Goal: Navigation & Orientation: Find specific page/section

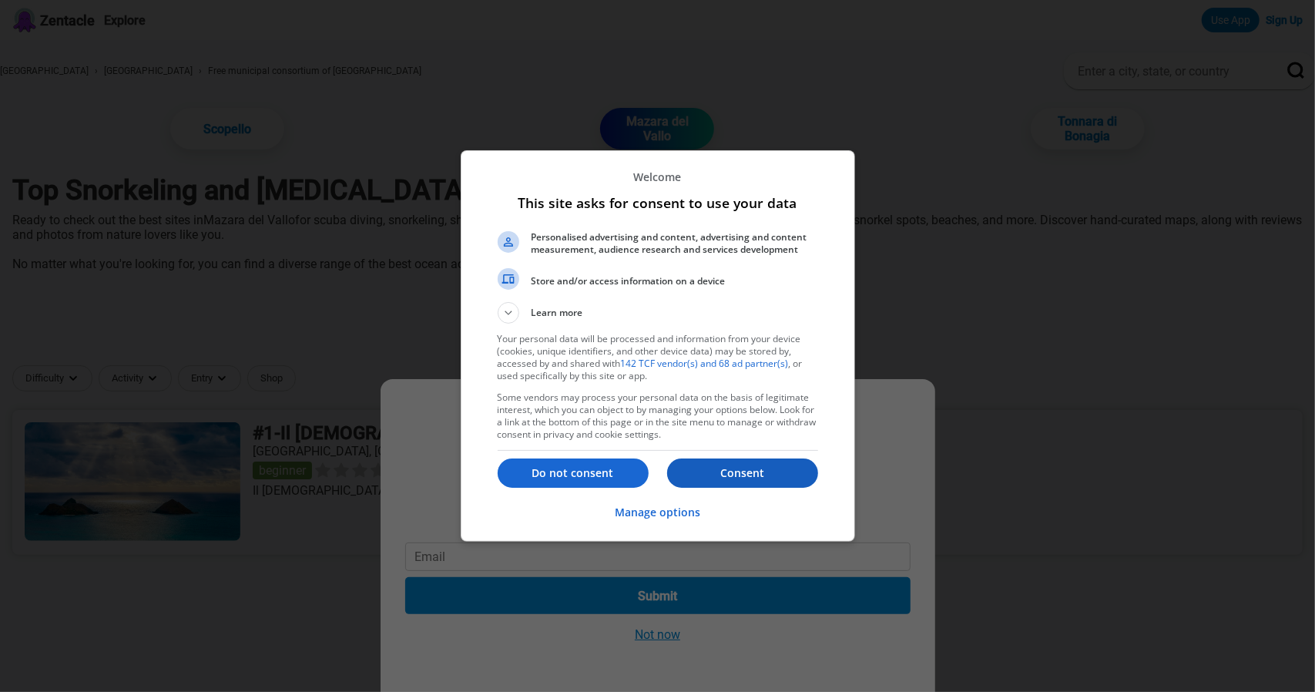
click at [741, 478] on p "Consent" at bounding box center [742, 472] width 151 height 15
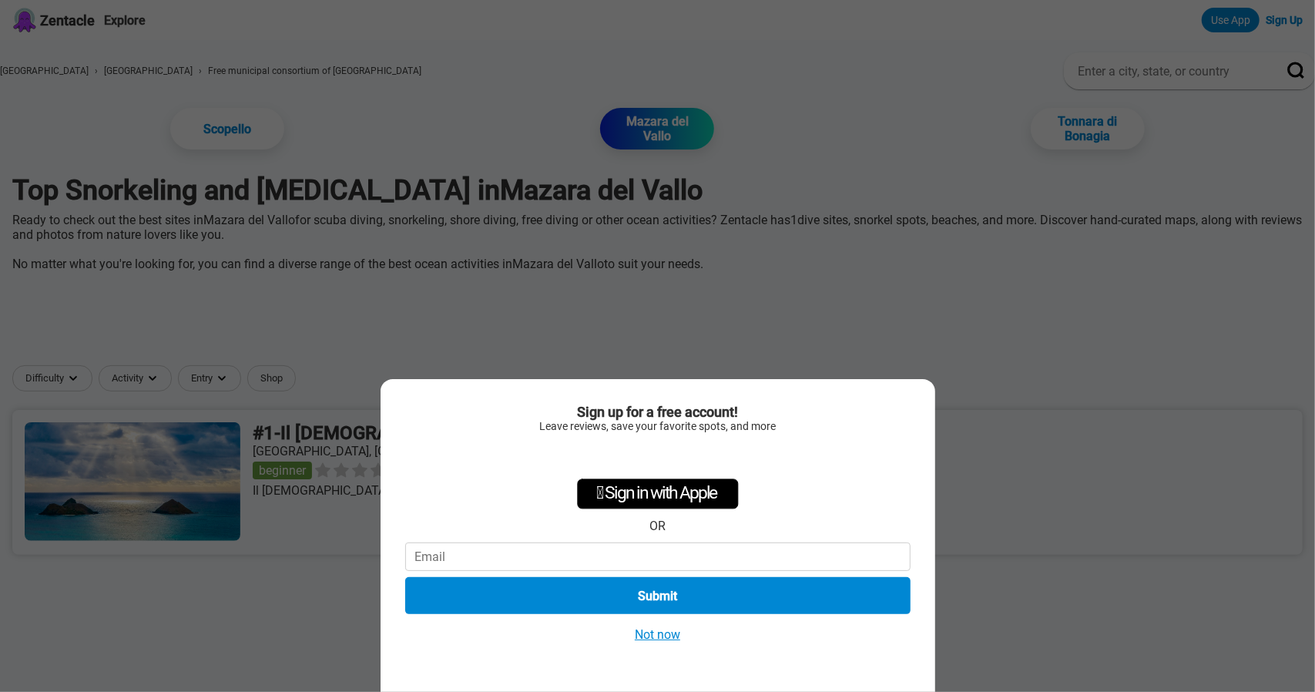
click at [659, 631] on button "Not now" at bounding box center [657, 634] width 55 height 16
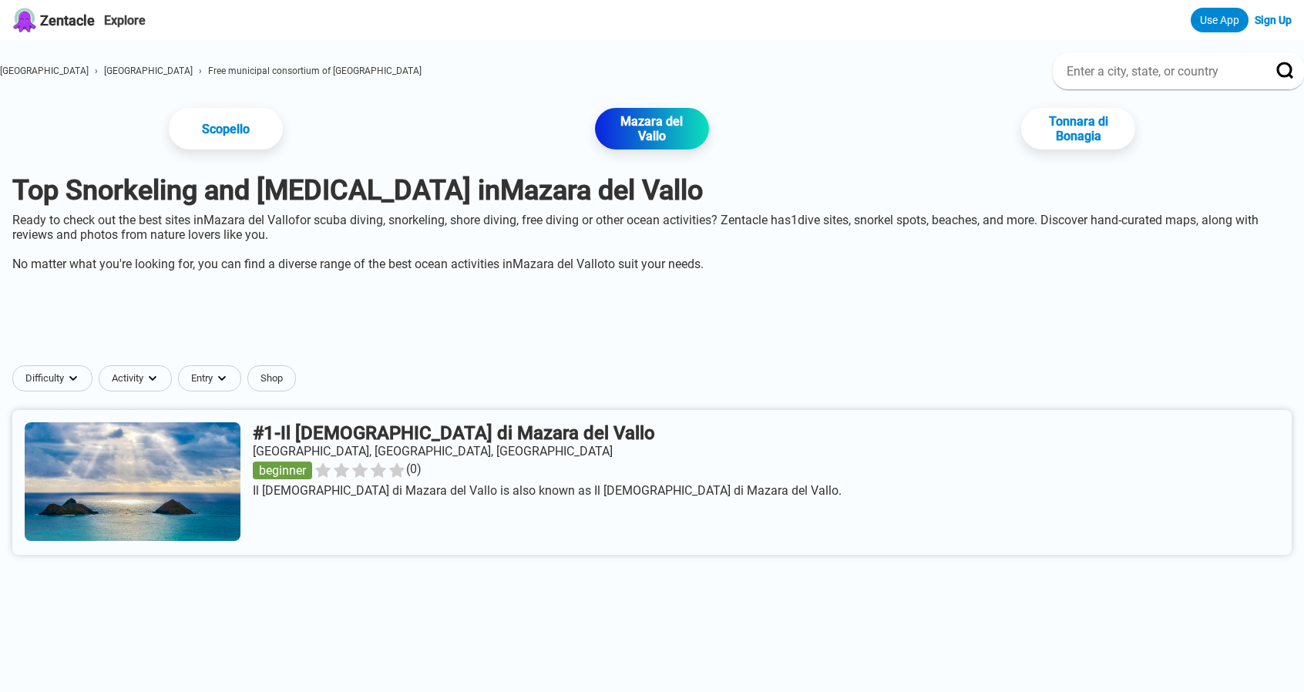
click at [227, 518] on link at bounding box center [651, 482] width 1279 height 145
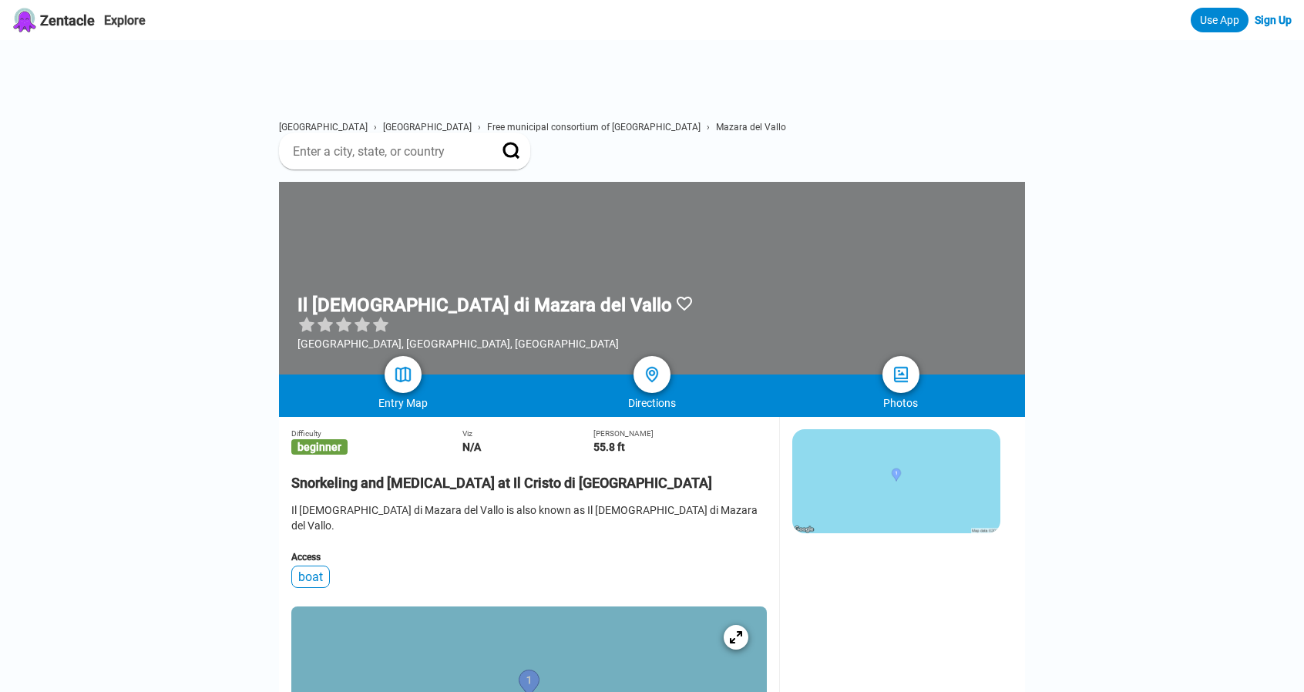
scroll to position [77, 0]
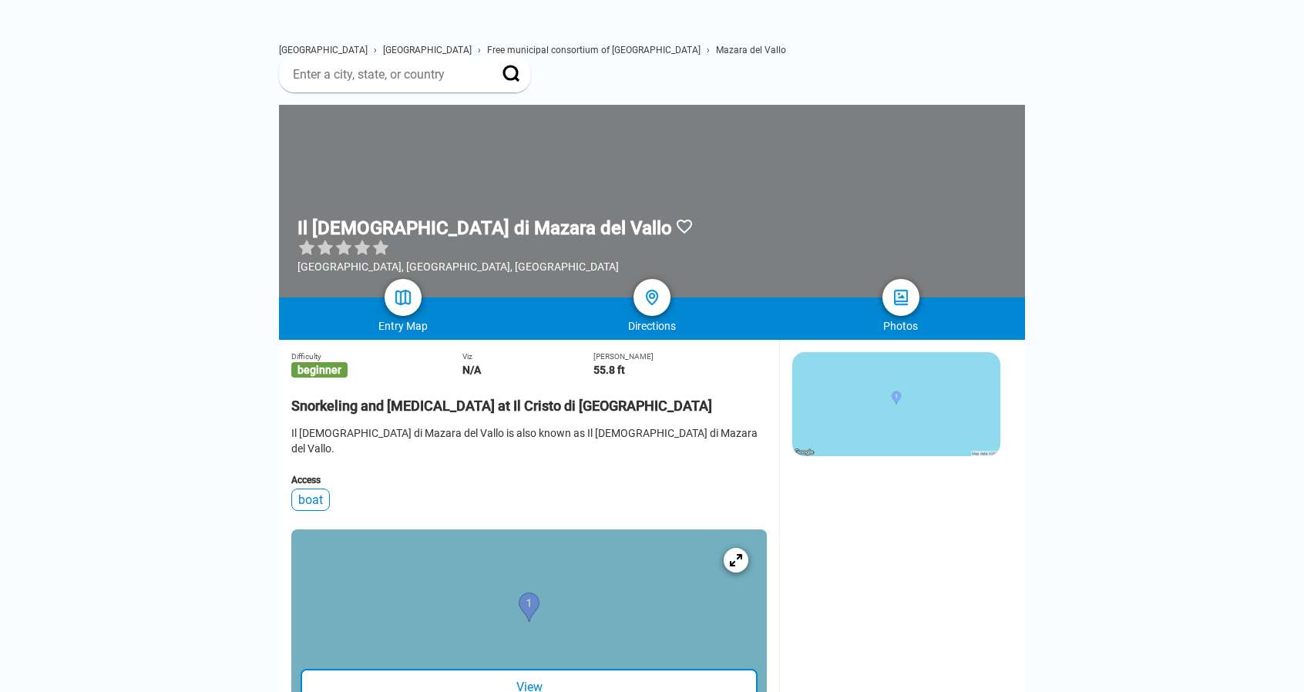
click at [887, 409] on img at bounding box center [896, 404] width 208 height 104
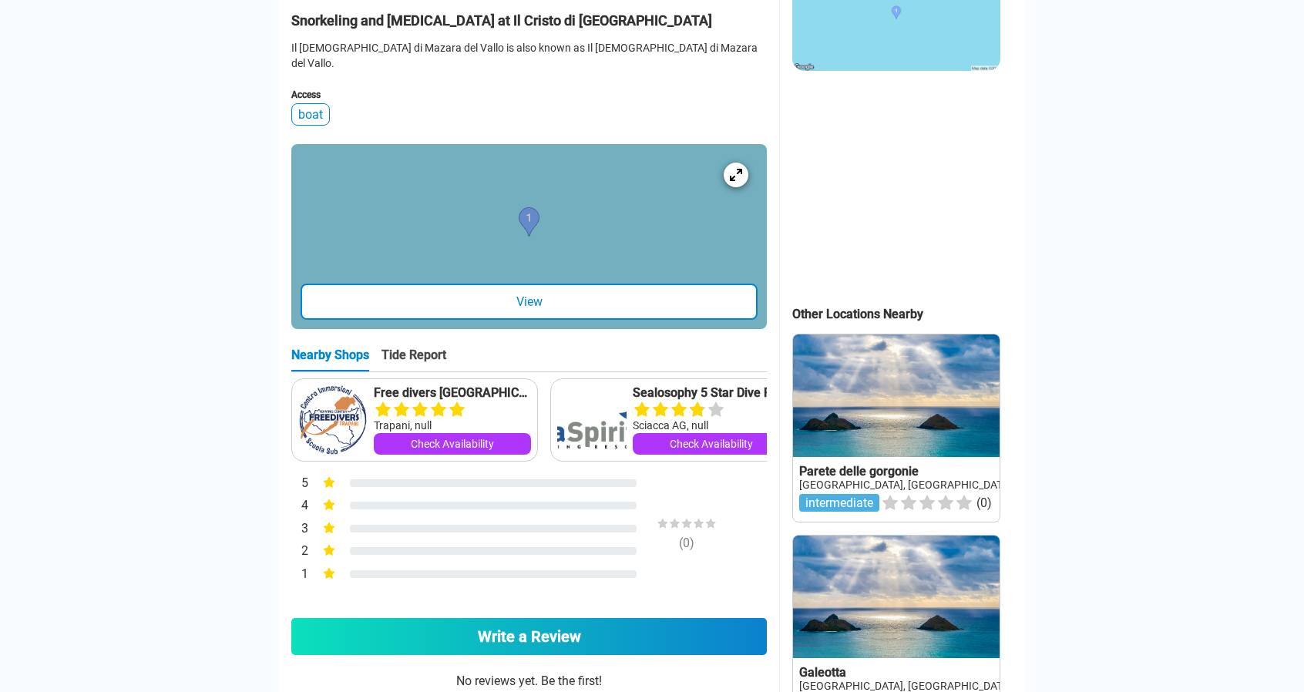
scroll to position [385, 0]
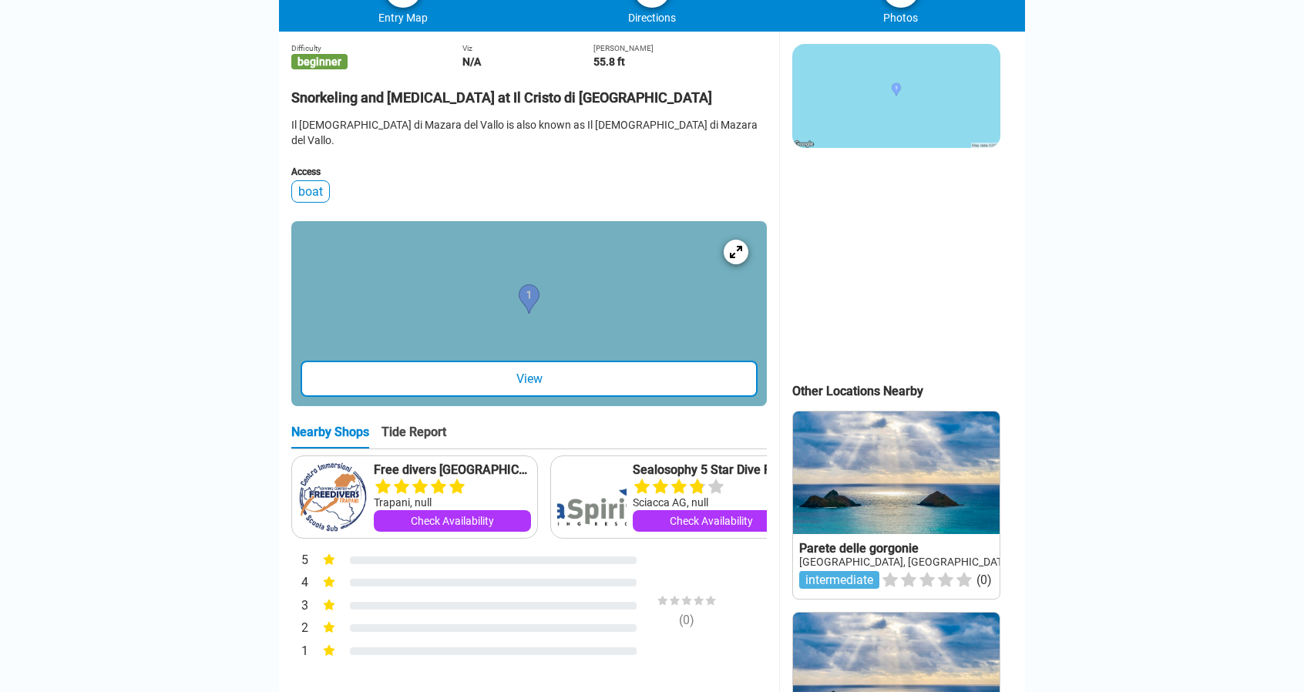
click at [636, 397] on div "View" at bounding box center [529, 379] width 457 height 36
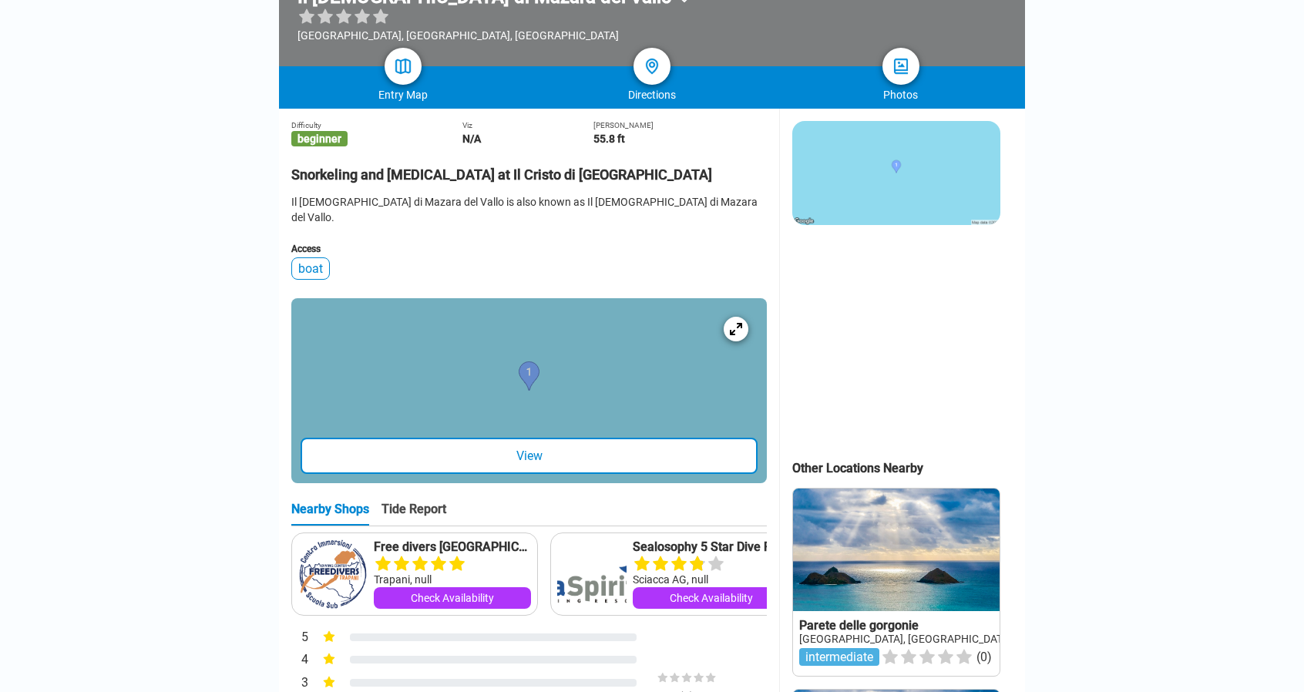
scroll to position [0, 0]
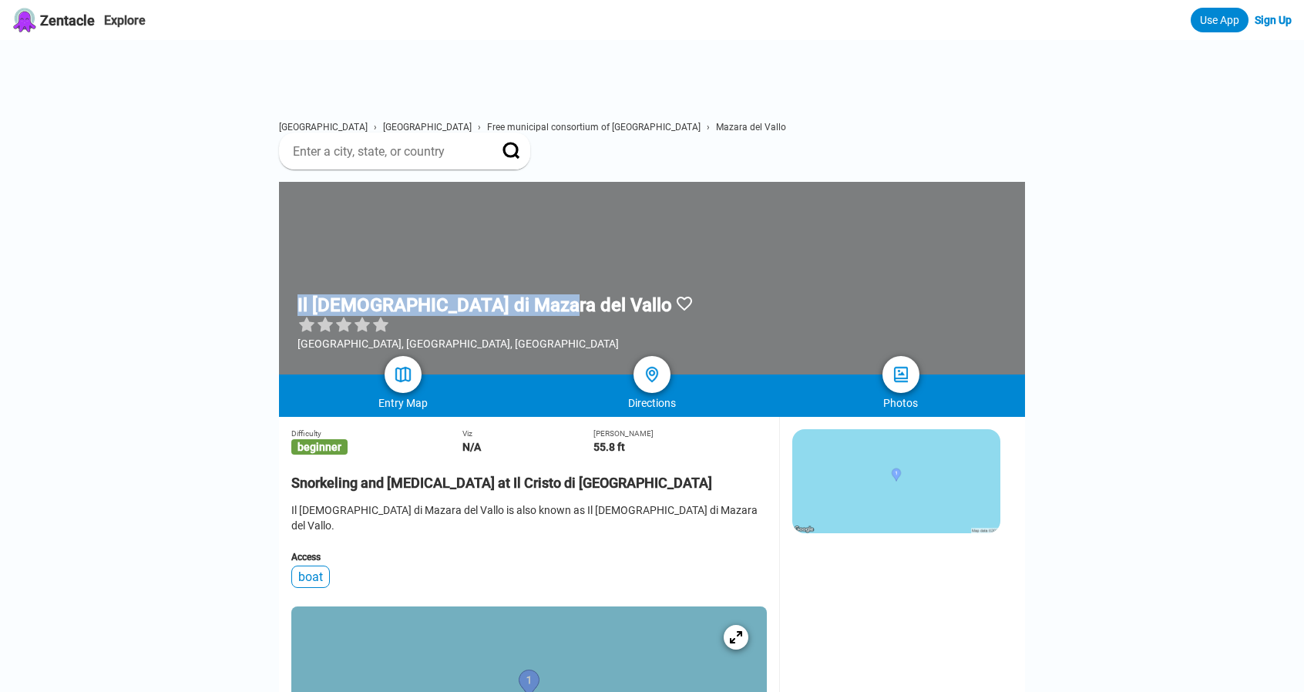
drag, startPoint x: 529, startPoint y: 286, endPoint x: 311, endPoint y: 266, distance: 218.2
click at [311, 266] on div "Il [DEMOGRAPHIC_DATA] di Mazara del Vallo [GEOGRAPHIC_DATA], [GEOGRAPHIC_DATA],…" at bounding box center [652, 278] width 746 height 193
copy div "Il [DEMOGRAPHIC_DATA] di Mazara del Vallo"
click at [718, 483] on h2 "Snorkeling and [MEDICAL_DATA] at Il Cristo di [GEOGRAPHIC_DATA]" at bounding box center [528, 477] width 475 height 25
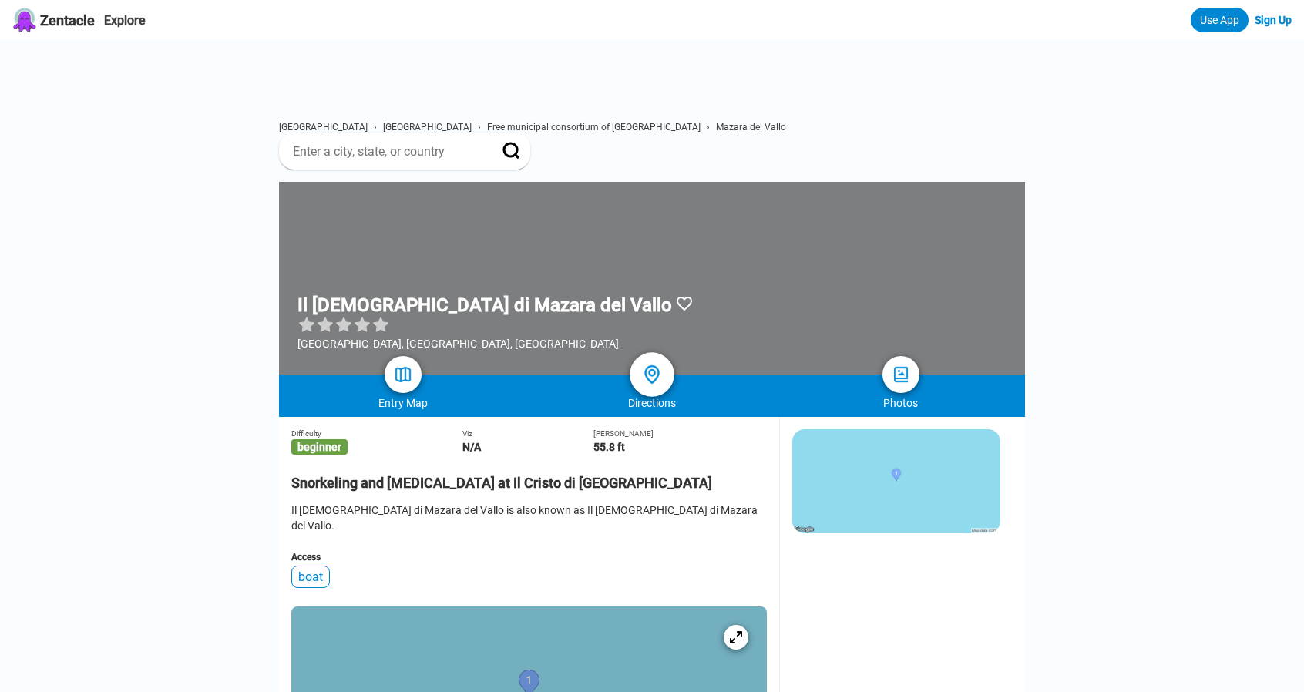
click at [655, 374] on div at bounding box center [652, 374] width 45 height 45
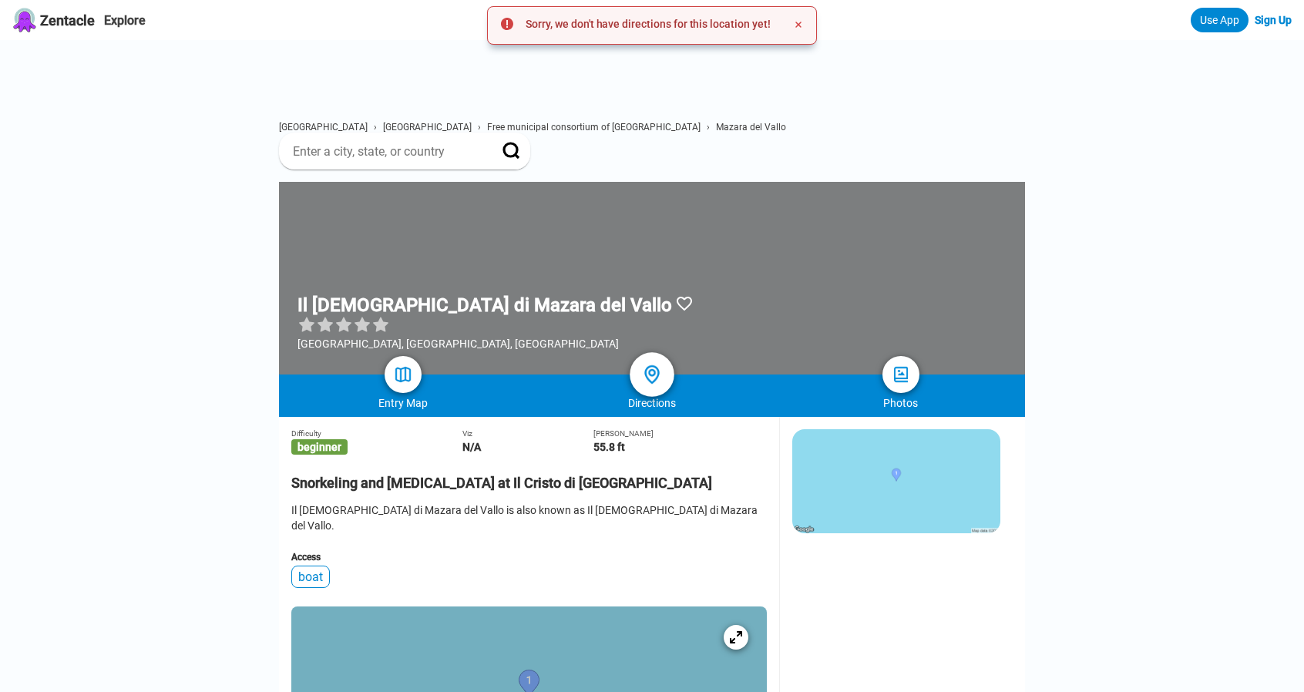
click at [655, 374] on img at bounding box center [652, 375] width 22 height 22
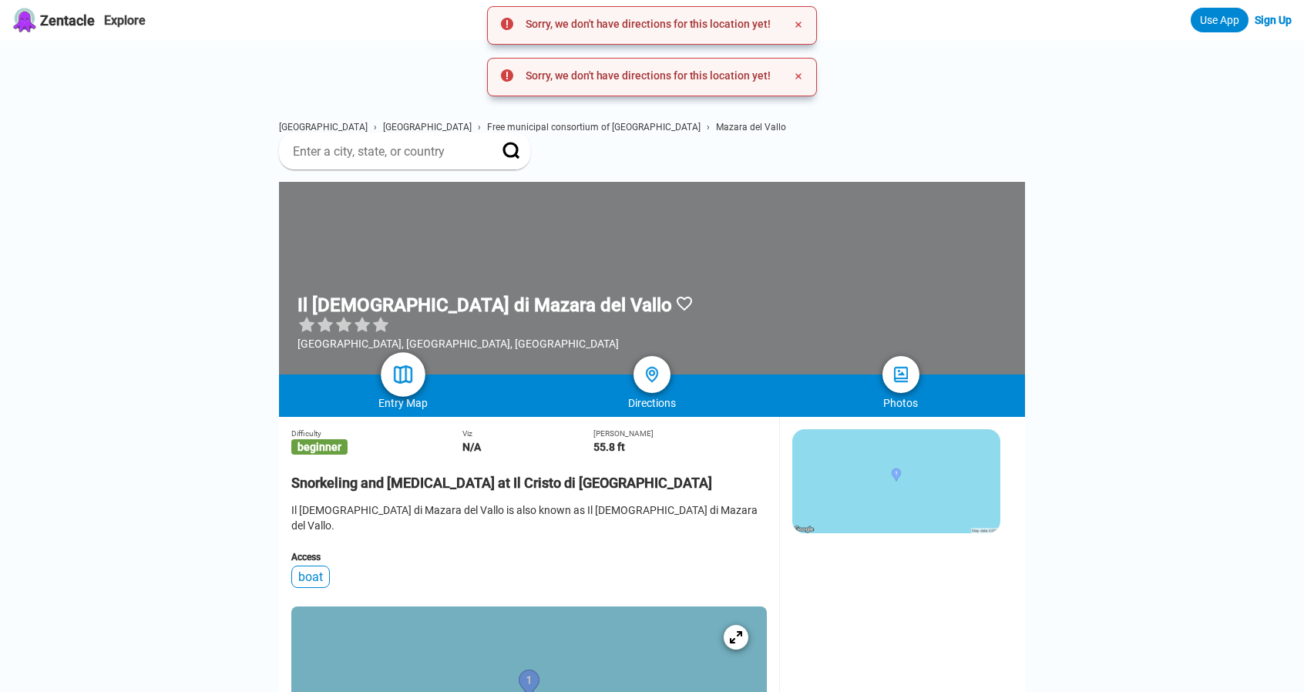
click at [392, 371] on link at bounding box center [403, 374] width 45 height 45
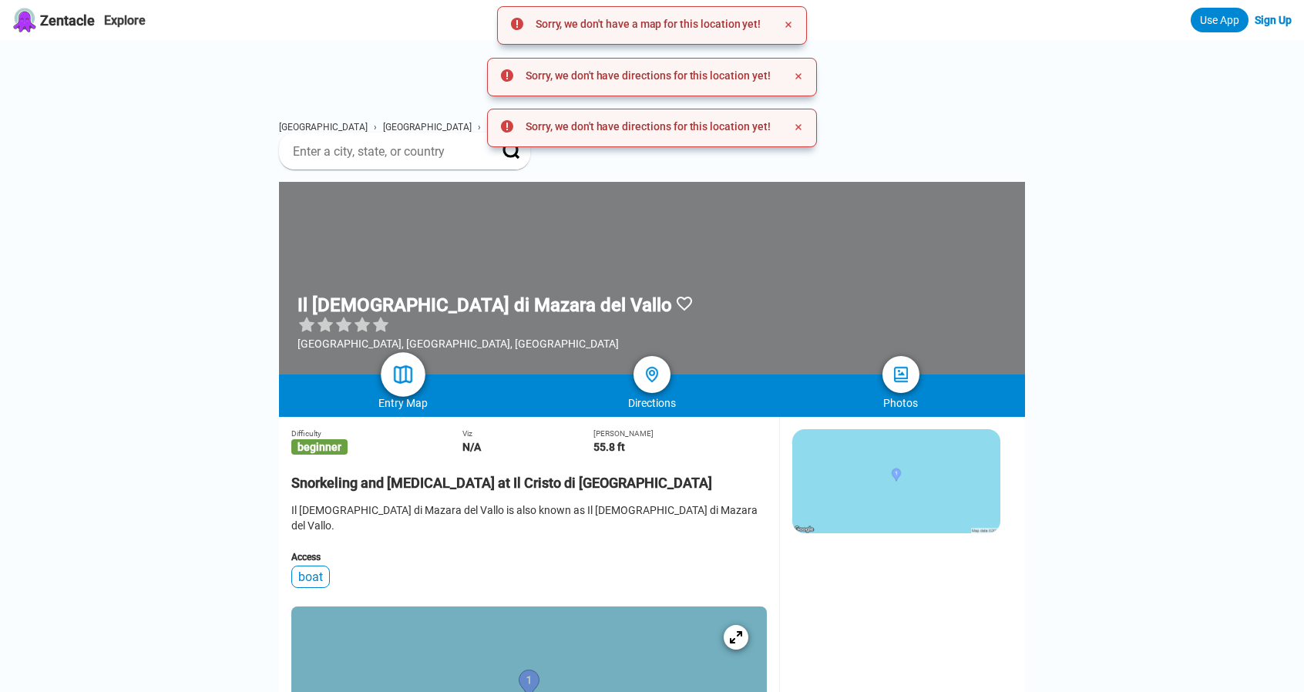
click at [392, 371] on img at bounding box center [403, 375] width 22 height 22
